Goal: Find specific page/section: Find specific page/section

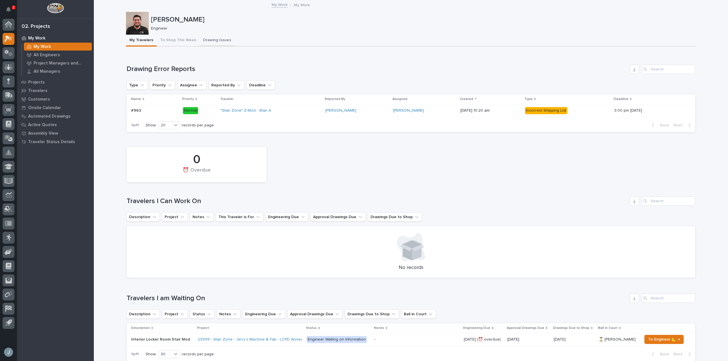
click at [223, 42] on button "Drawing Issues" at bounding box center [217, 41] width 35 height 12
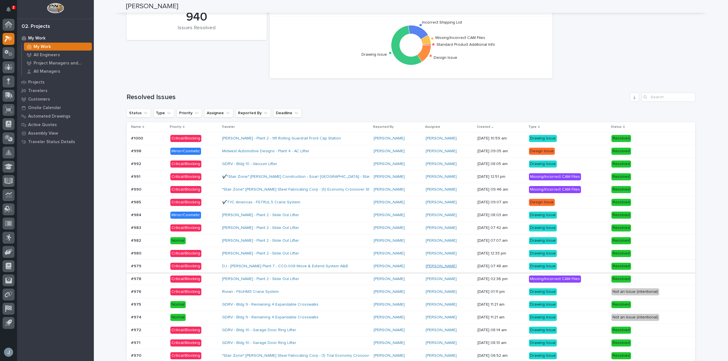
scroll to position [397, 0]
click at [447, 191] on div "[PERSON_NAME]" at bounding box center [449, 189] width 47 height 5
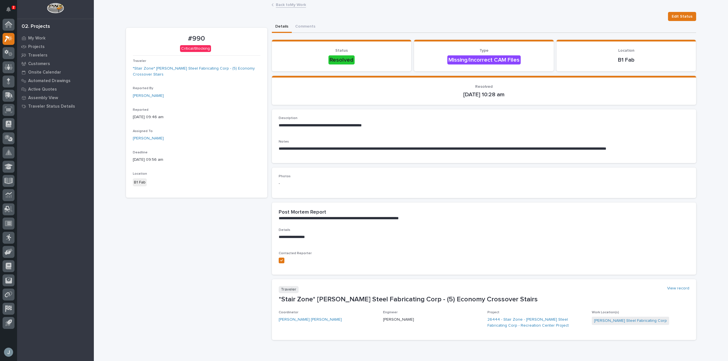
click at [288, 127] on p "**********" at bounding box center [484, 126] width 410 height 6
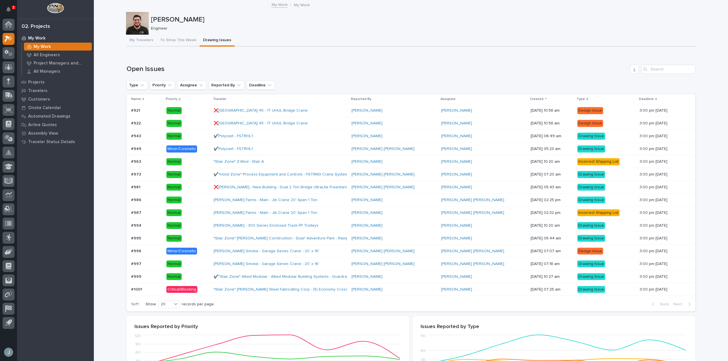
click at [398, 288] on div "[PERSON_NAME]" at bounding box center [393, 289] width 85 height 5
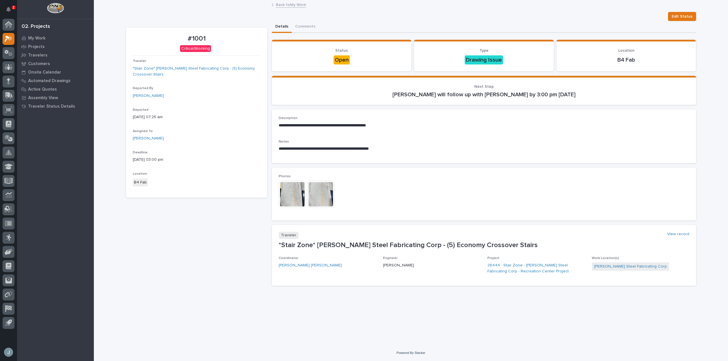
click at [293, 190] on img at bounding box center [292, 194] width 27 height 27
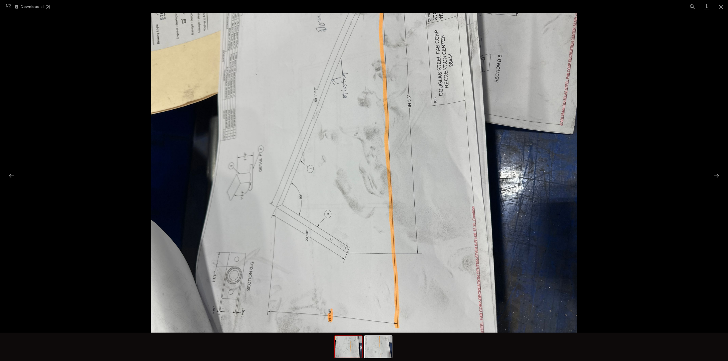
click at [518, 177] on img at bounding box center [364, 173] width 426 height 320
click at [502, 219] on img at bounding box center [364, 173] width 426 height 320
click at [451, 213] on img at bounding box center [364, 173] width 426 height 320
click at [415, 210] on img at bounding box center [364, 173] width 426 height 320
click at [409, 210] on img at bounding box center [364, 173] width 426 height 320
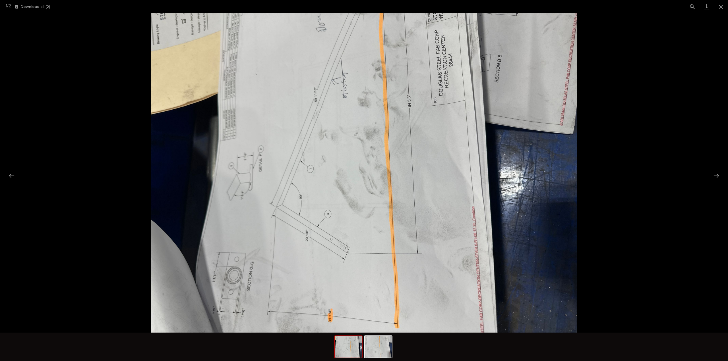
click at [406, 210] on img at bounding box center [364, 173] width 426 height 320
click at [526, 170] on img at bounding box center [364, 173] width 426 height 320
click at [718, 9] on button "Close gallery" at bounding box center [720, 6] width 14 height 13
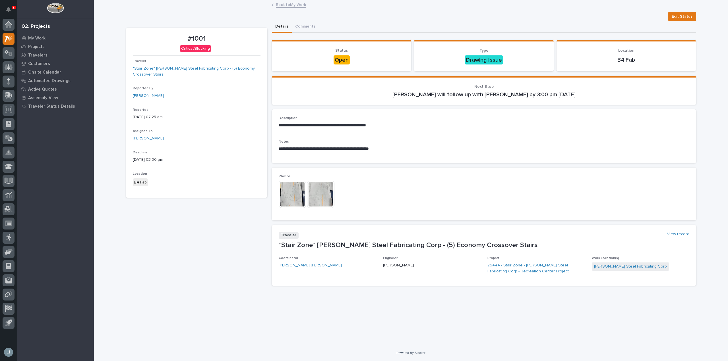
click at [324, 183] on img at bounding box center [320, 194] width 27 height 27
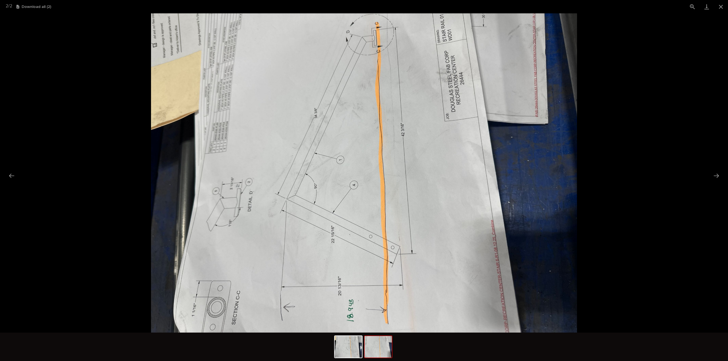
click at [584, 177] on picture at bounding box center [364, 173] width 728 height 320
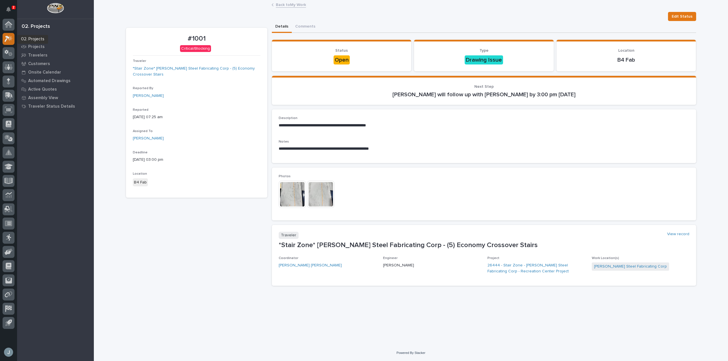
click at [12, 37] on icon at bounding box center [9, 39] width 8 height 7
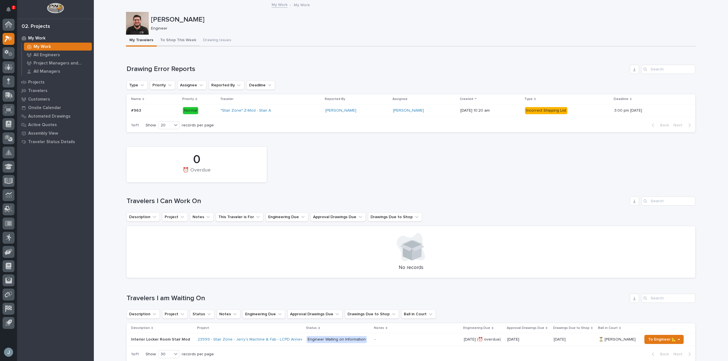
click at [176, 36] on button "To Shop This Week" at bounding box center [178, 41] width 43 height 12
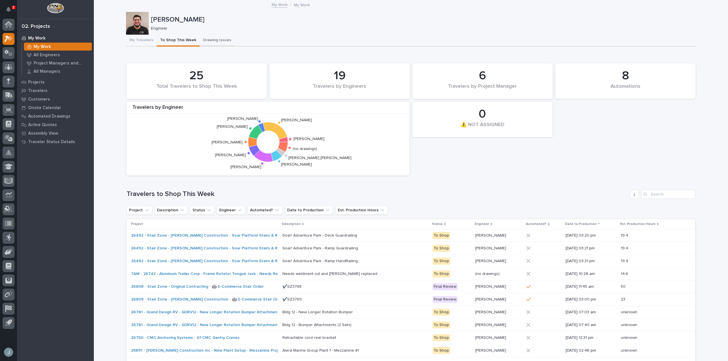
click at [208, 42] on button "Drawing Issues" at bounding box center [217, 41] width 35 height 12
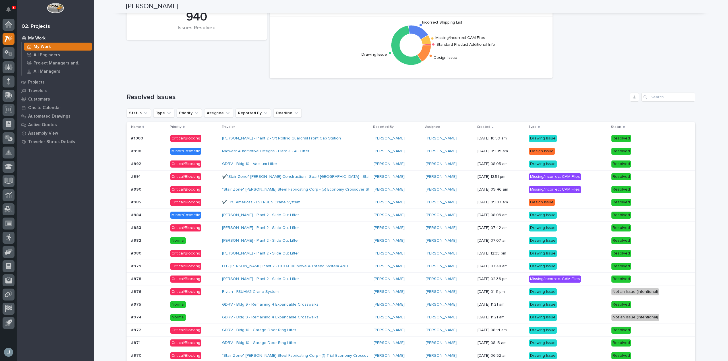
scroll to position [397, 0]
